Goal: Entertainment & Leisure: Consume media (video, audio)

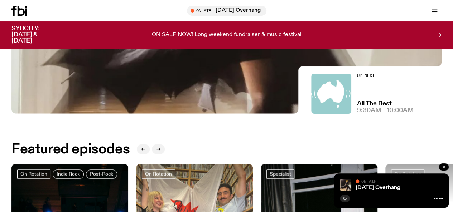
scroll to position [141, 0]
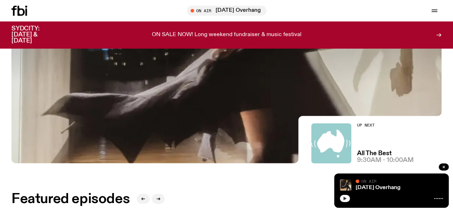
click at [343, 199] on icon "button" at bounding box center [345, 199] width 4 height 4
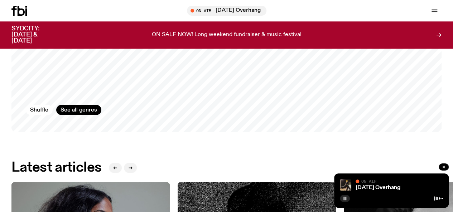
scroll to position [821, 0]
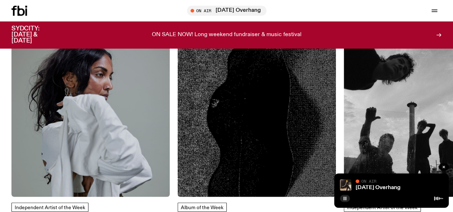
click at [0, 0] on link "Schedule" at bounding box center [0, 0] width 0 height 0
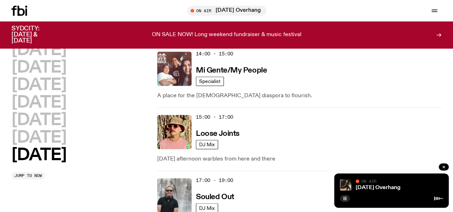
scroll to position [446, 0]
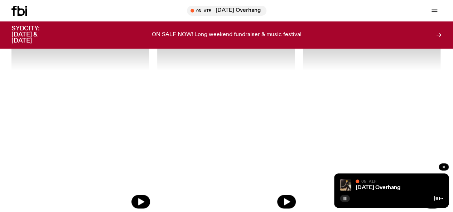
scroll to position [1680, 0]
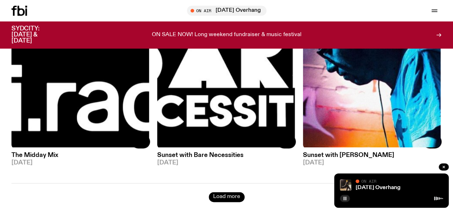
click at [229, 192] on button "Load more" at bounding box center [227, 197] width 36 height 10
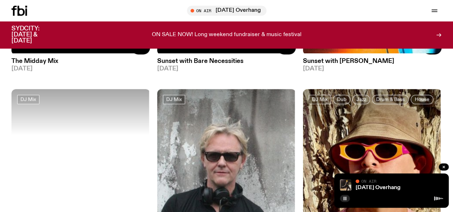
scroll to position [1859, 0]
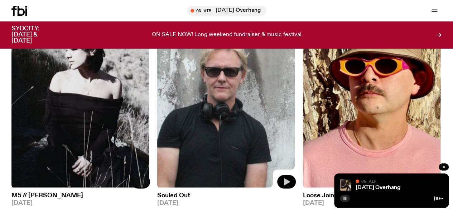
click at [285, 178] on icon "button" at bounding box center [287, 181] width 6 height 7
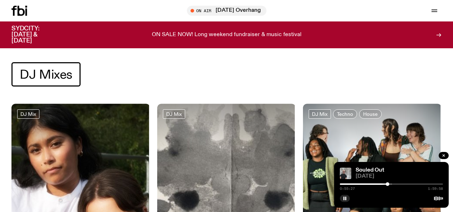
scroll to position [1859, 0]
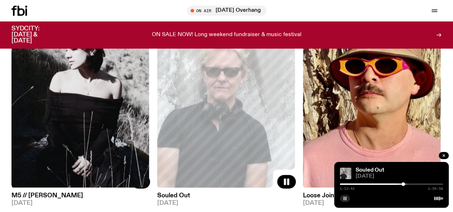
click at [345, 195] on button "button" at bounding box center [345, 198] width 10 height 7
